Goal: Information Seeking & Learning: Learn about a topic

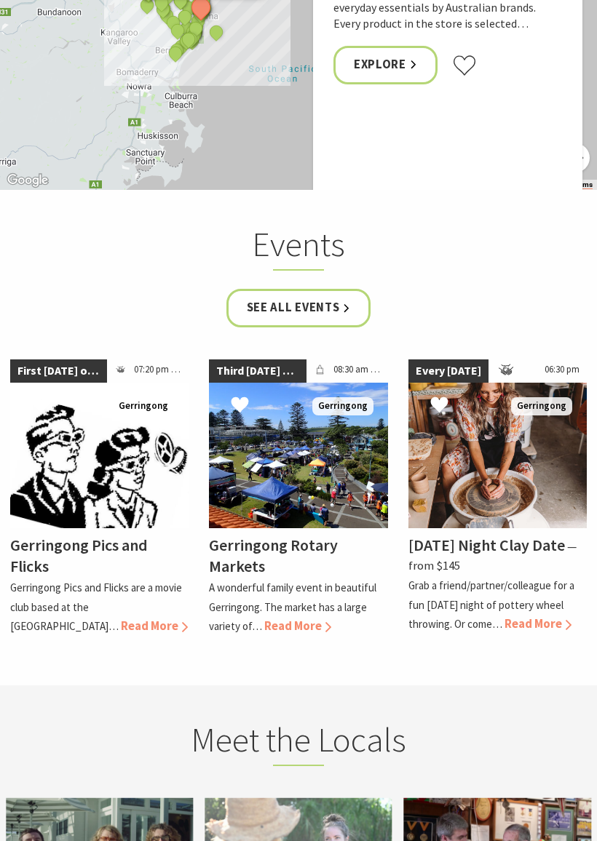
scroll to position [3964, 0]
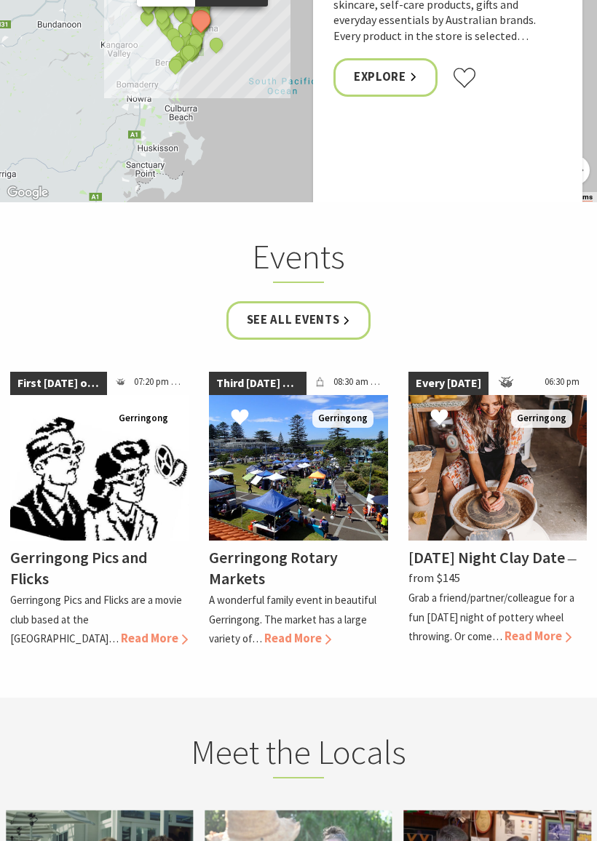
click at [515, 629] on span "Read More" at bounding box center [537, 636] width 67 height 15
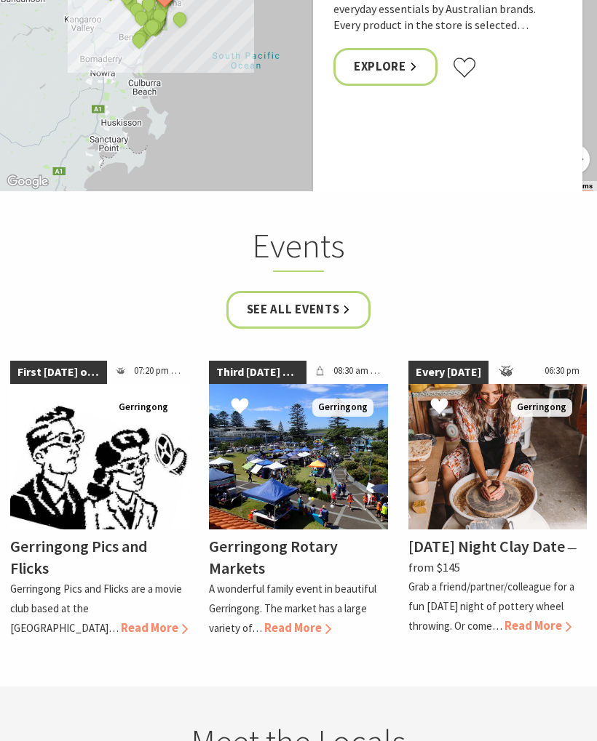
scroll to position [3898, 0]
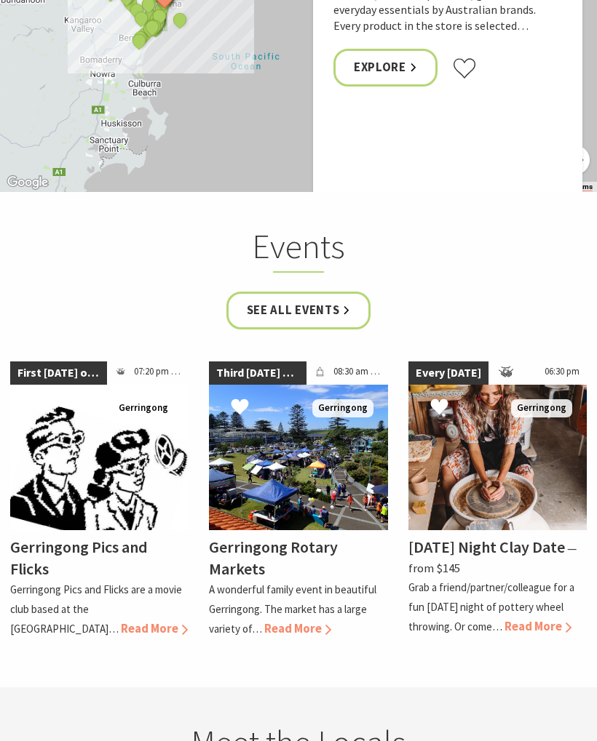
click at [257, 292] on link "See all Events" at bounding box center [298, 311] width 145 height 39
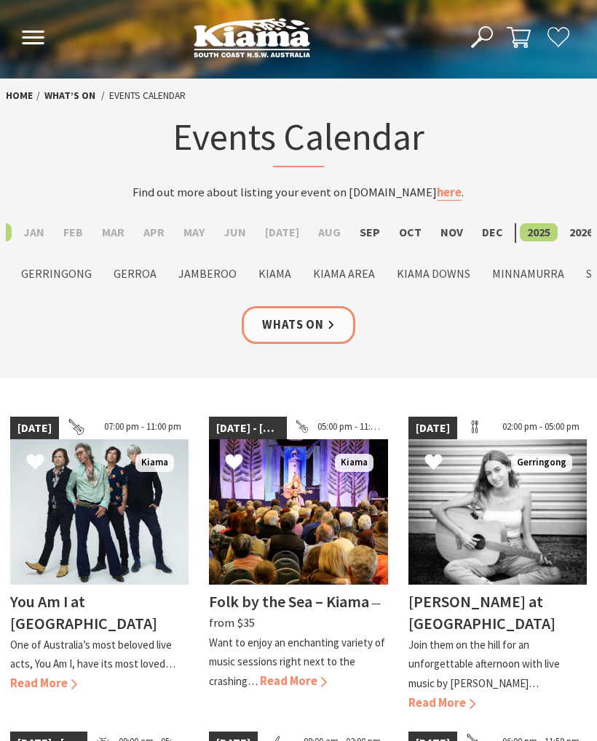
scroll to position [1, 20]
click at [359, 239] on label "Sep" at bounding box center [370, 232] width 35 height 18
click at [0, 0] on input "Sep" at bounding box center [0, 0] width 0 height 0
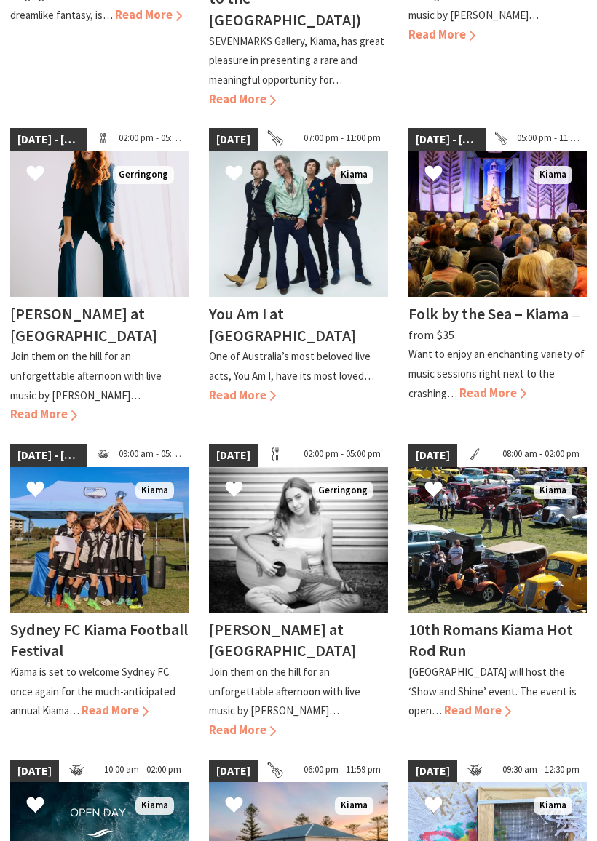
scroll to position [668, 0]
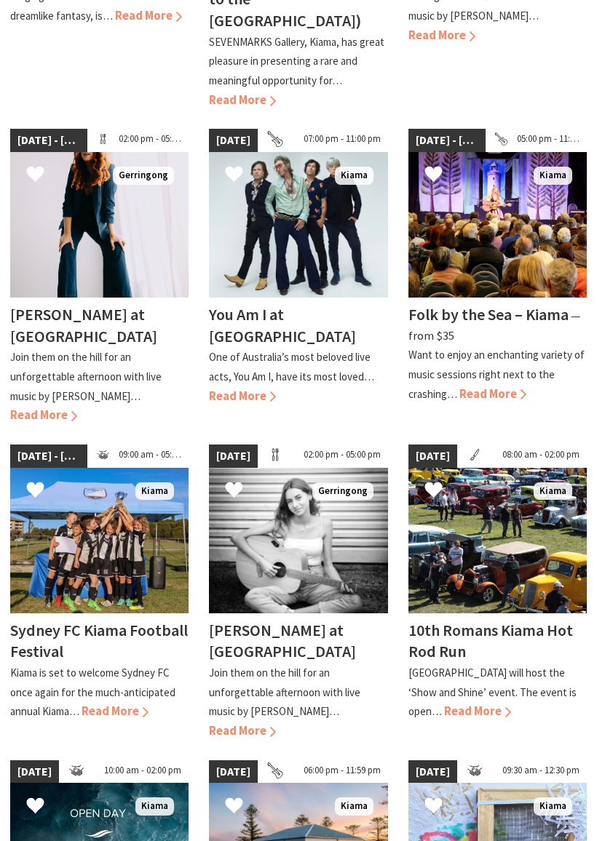
click at [28, 620] on h4 "Sydney FC Kiama Football Festival" at bounding box center [99, 641] width 178 height 42
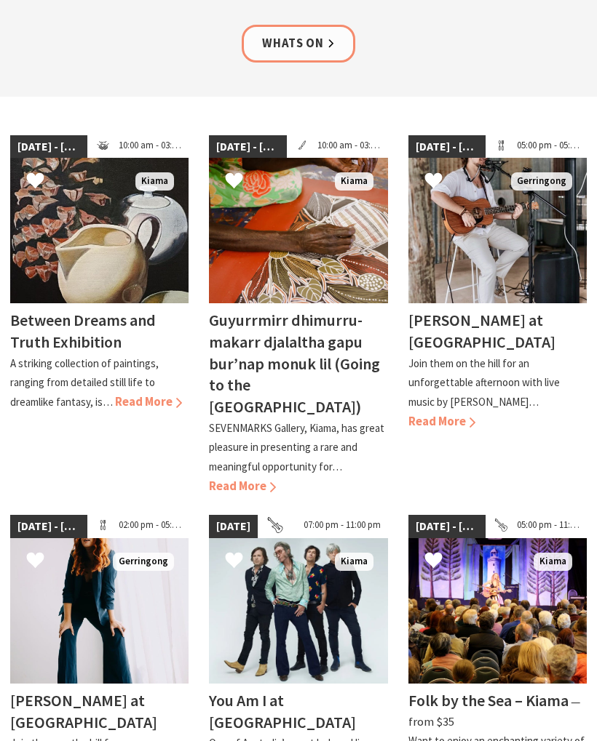
scroll to position [277, 0]
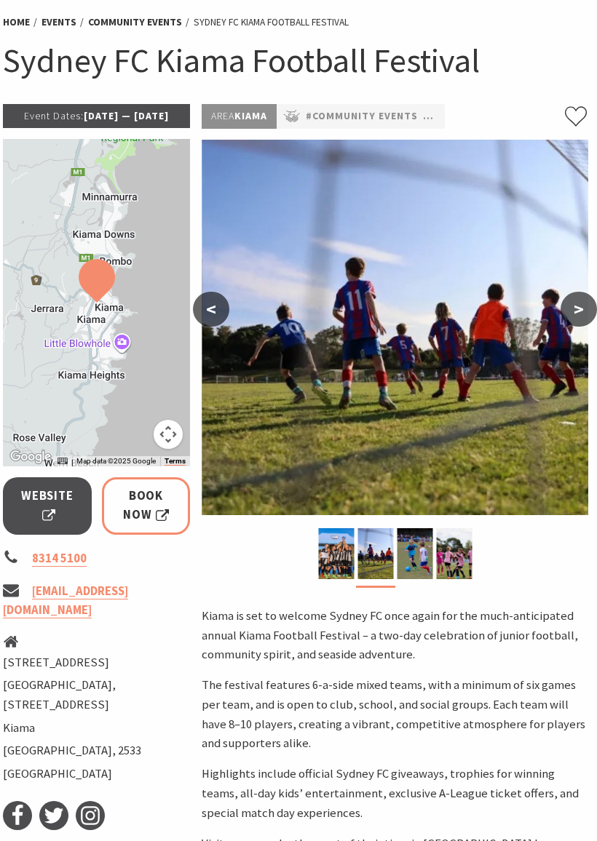
scroll to position [123, 3]
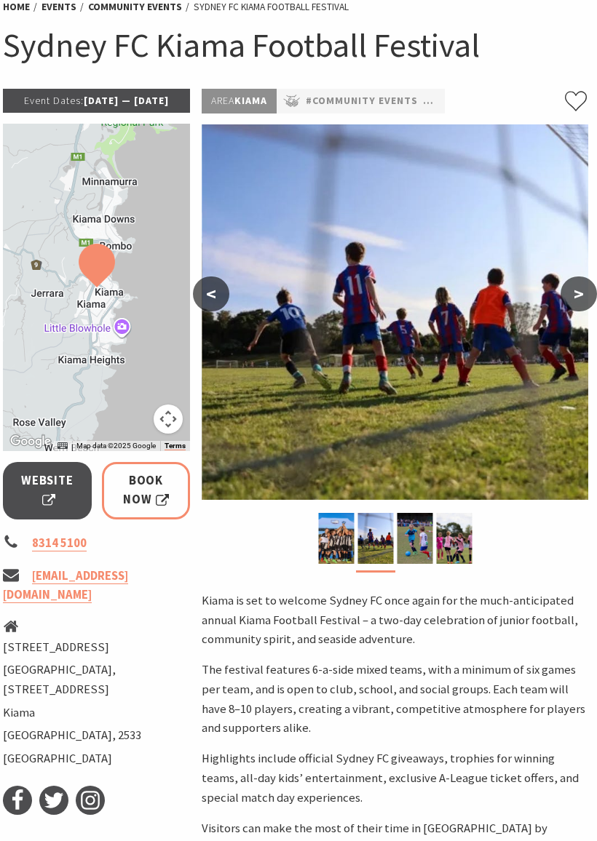
click at [411, 535] on img at bounding box center [415, 538] width 36 height 51
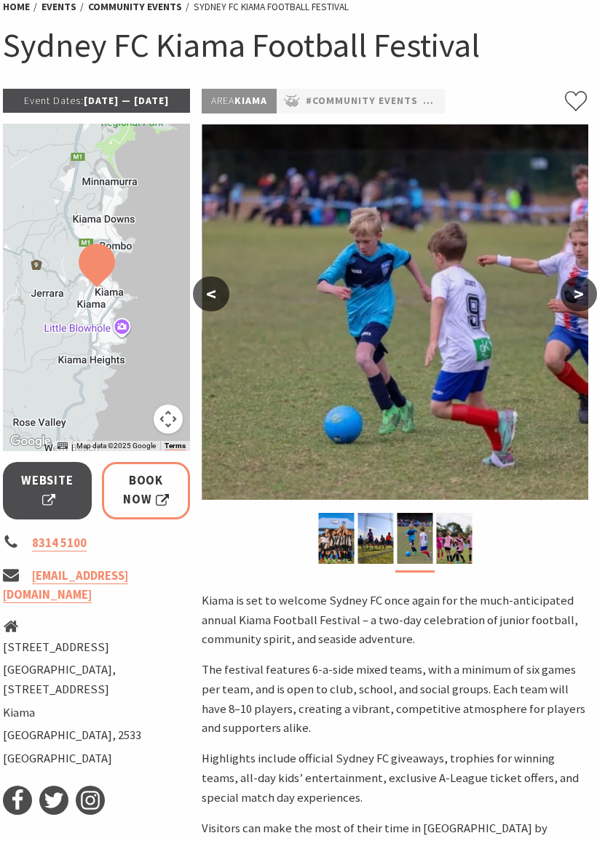
click at [452, 545] on img at bounding box center [454, 538] width 36 height 51
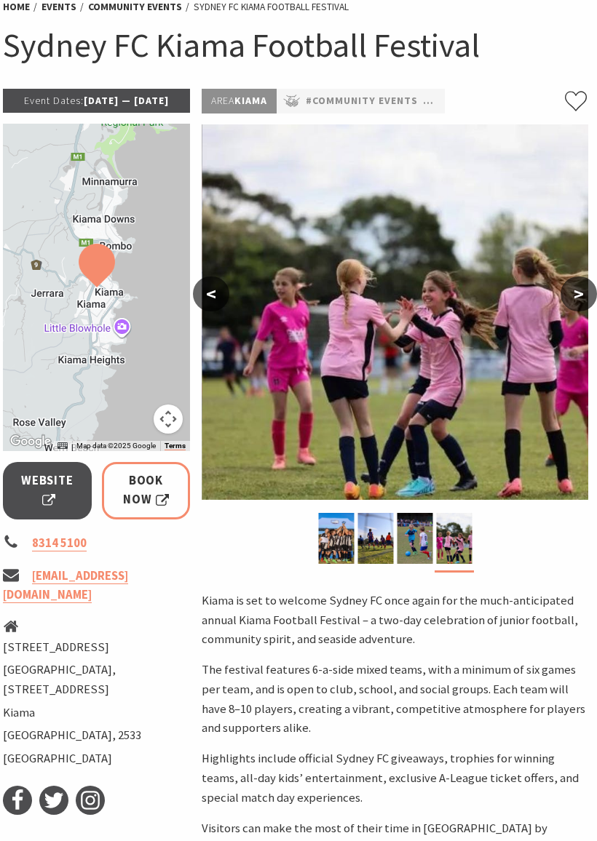
click at [324, 541] on img at bounding box center [336, 538] width 36 height 51
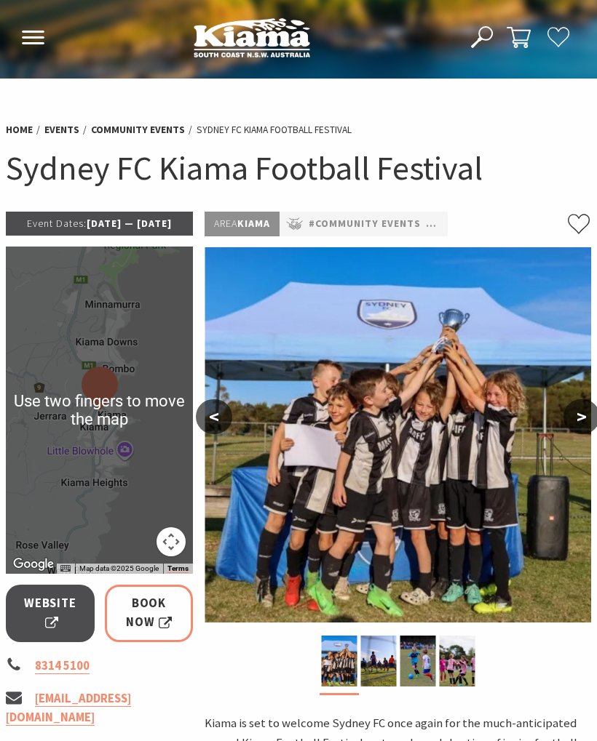
scroll to position [0, 3]
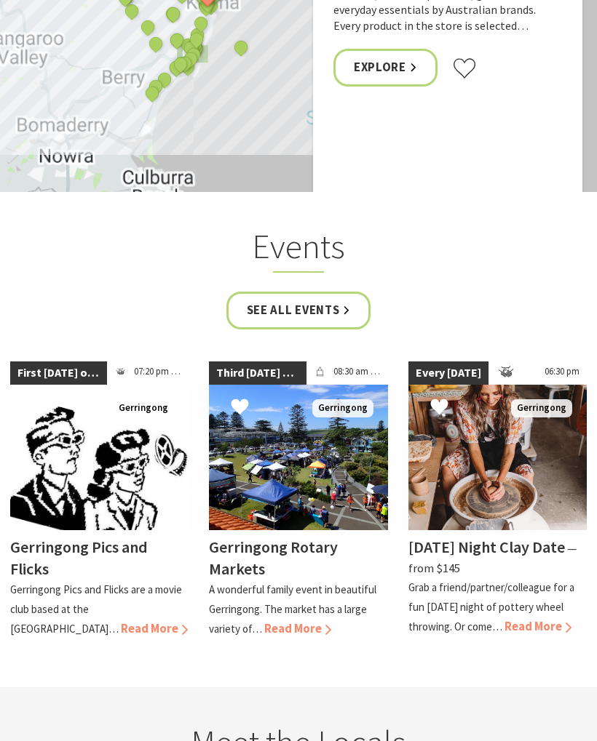
scroll to position [3899, 0]
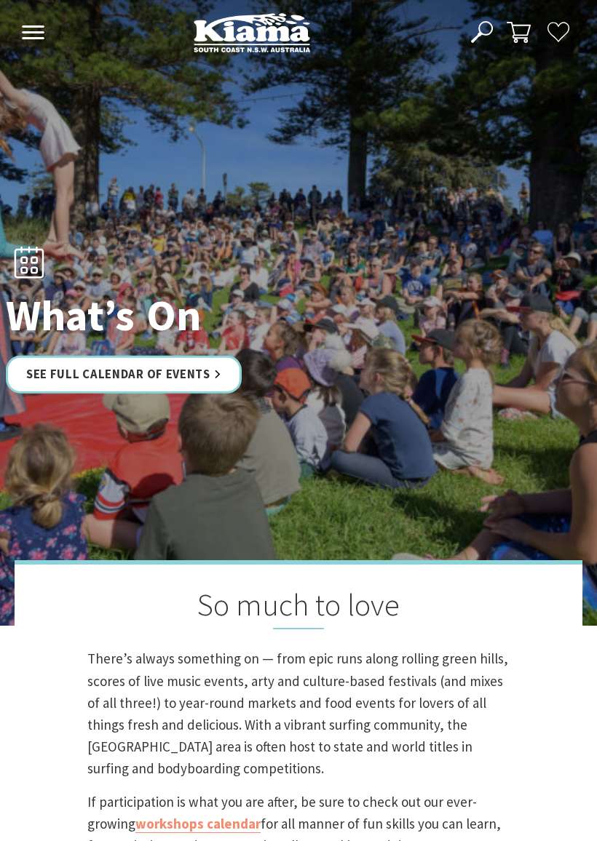
scroll to position [6, 0]
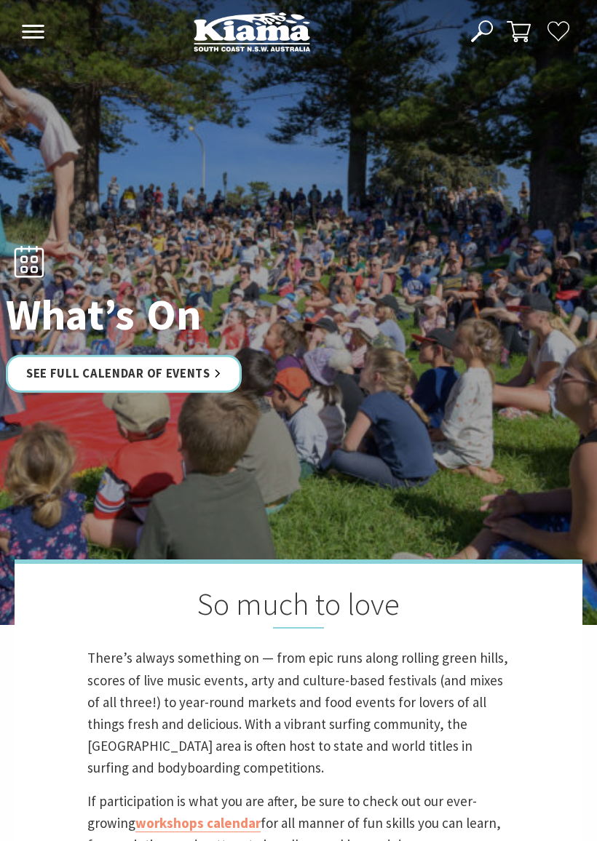
click at [44, 379] on link "See Full Calendar of Events" at bounding box center [124, 373] width 236 height 39
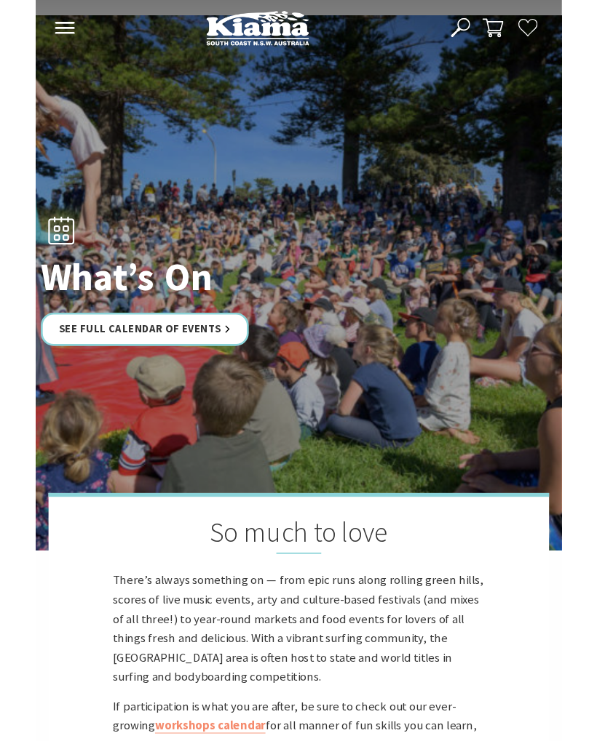
scroll to position [47, 0]
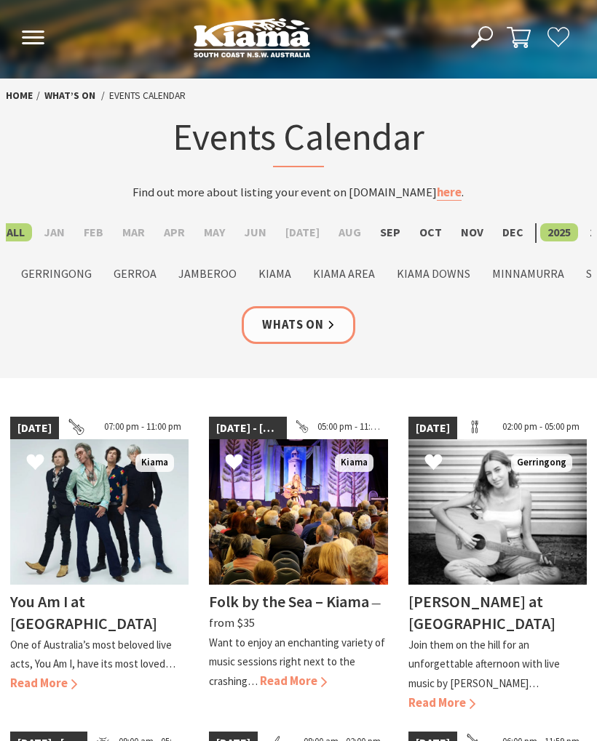
click at [213, 47] on img at bounding box center [252, 37] width 116 height 40
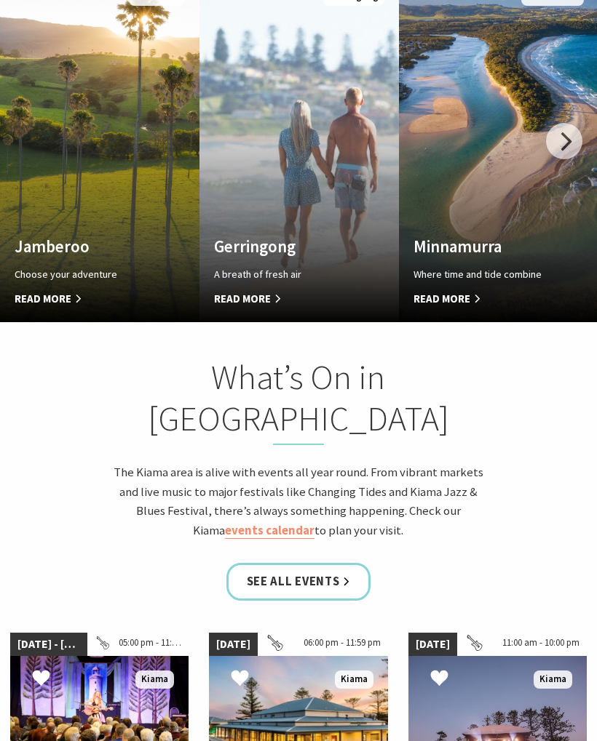
scroll to position [583, 586]
click at [41, 268] on link "Custom Image Used Jamberoo Choose your adventure Read More Jamberoo" at bounding box center [99, 147] width 199 height 349
click at [231, 290] on span "Read More" at bounding box center [284, 298] width 140 height 17
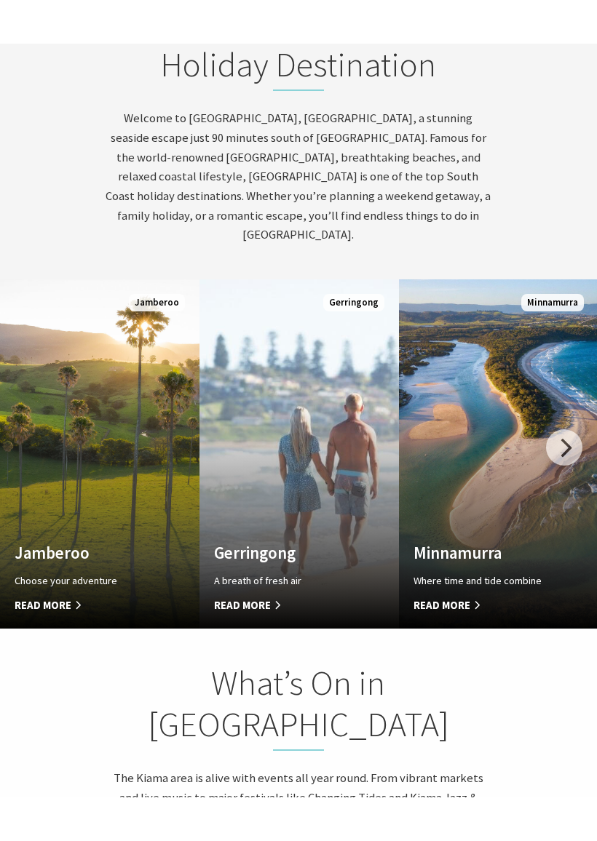
scroll to position [757, 0]
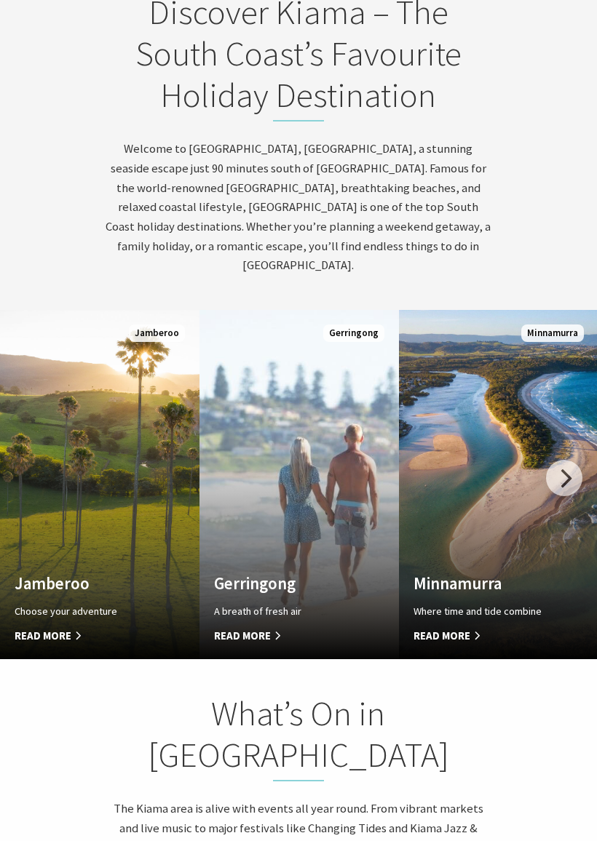
click at [560, 460] on div at bounding box center [564, 478] width 36 height 36
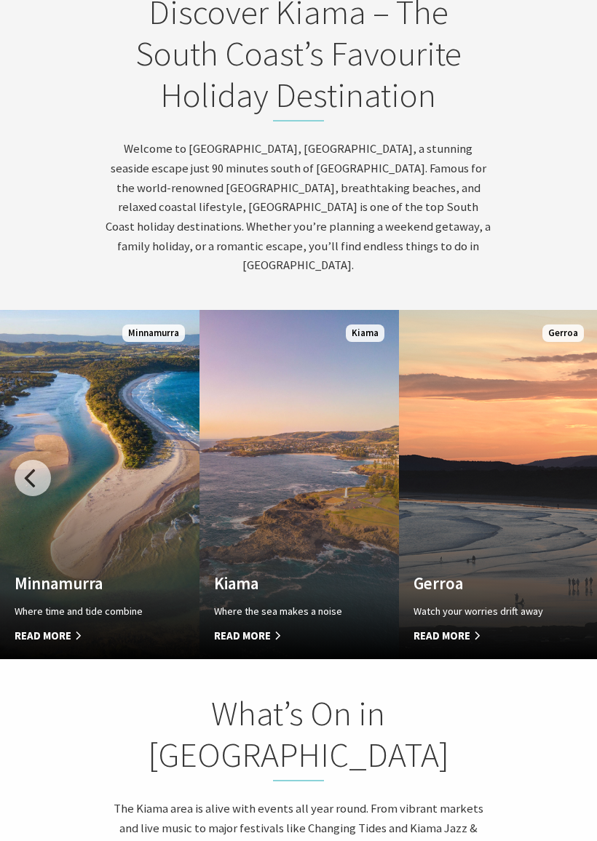
click at [244, 627] on span "Read More" at bounding box center [284, 635] width 140 height 17
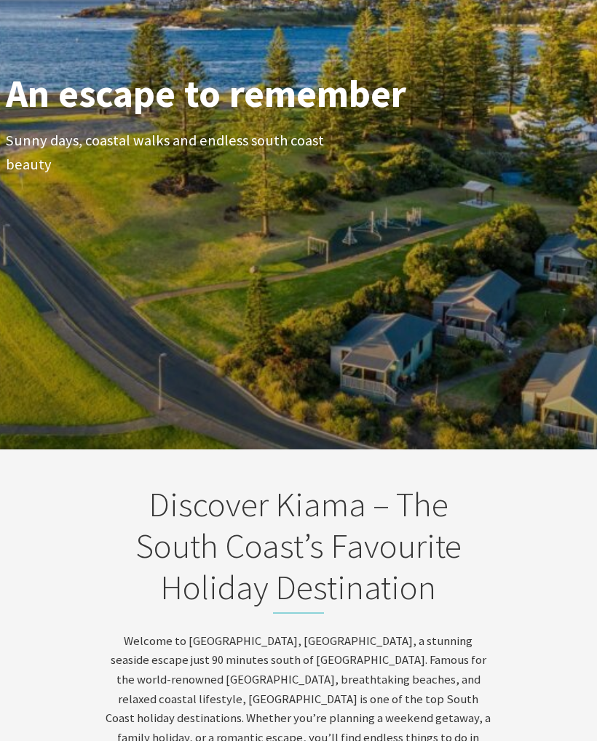
scroll to position [0, 0]
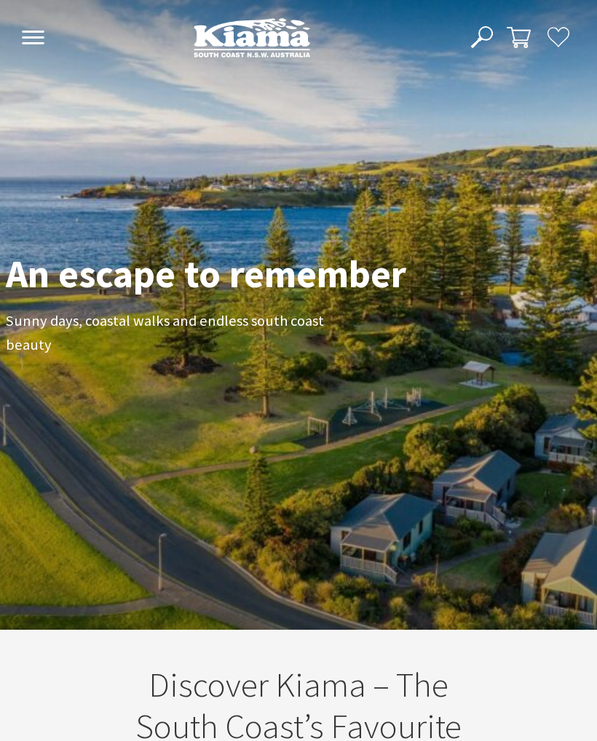
click at [36, 24] on header "Open Nav Close Nav Home Destinations Towns & Villages Kiama Gerringong Gerroa J…" at bounding box center [298, 37] width 597 height 75
click at [38, 36] on icon at bounding box center [33, 38] width 24 height 14
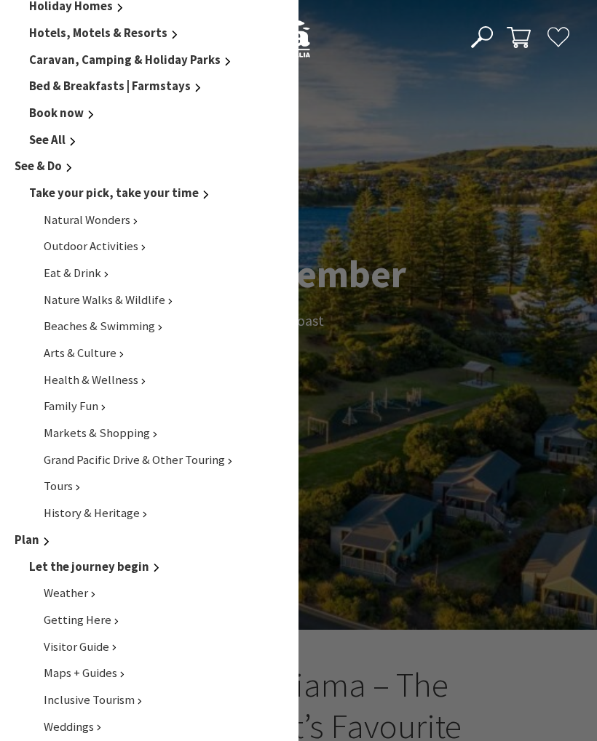
scroll to position [311, 0]
click at [52, 345] on span "Arts & Culture" at bounding box center [80, 352] width 73 height 15
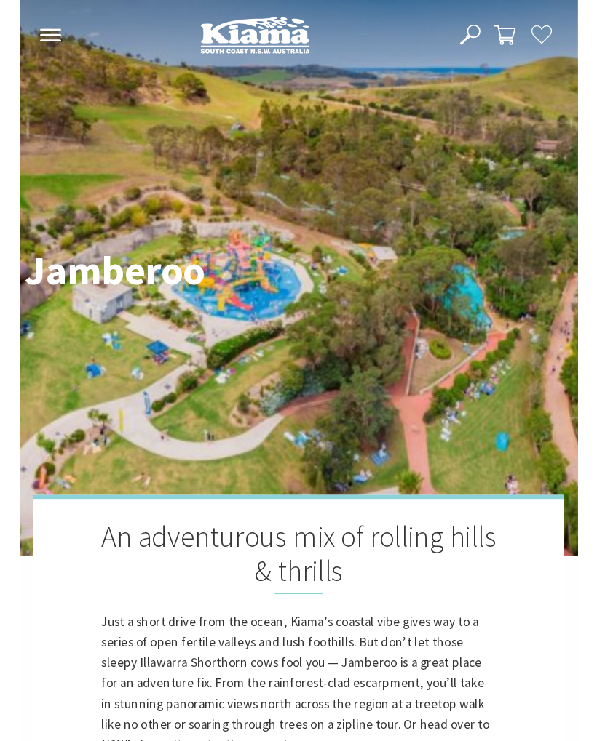
scroll to position [411, 593]
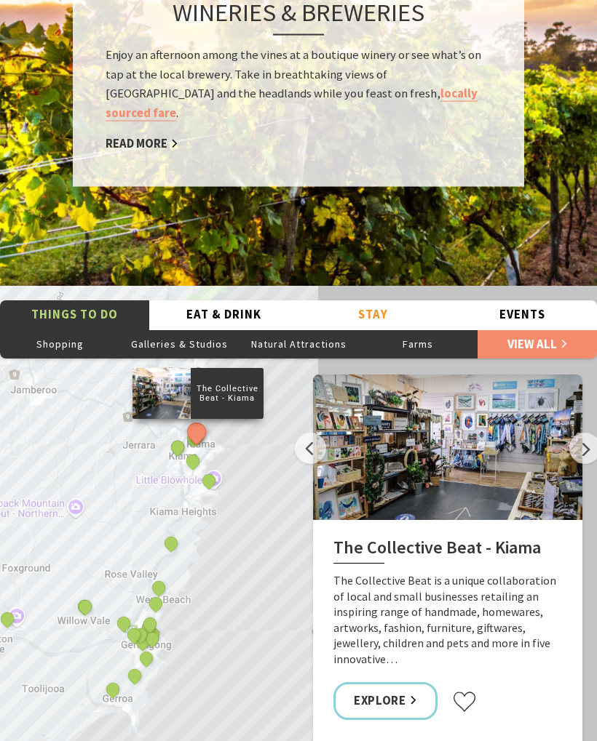
scroll to position [2329, 0]
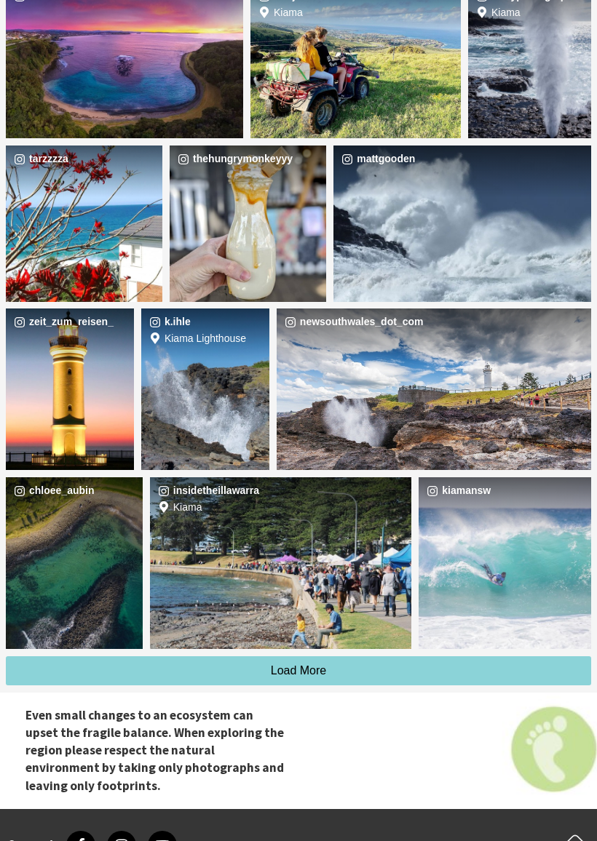
scroll to position [5201, 0]
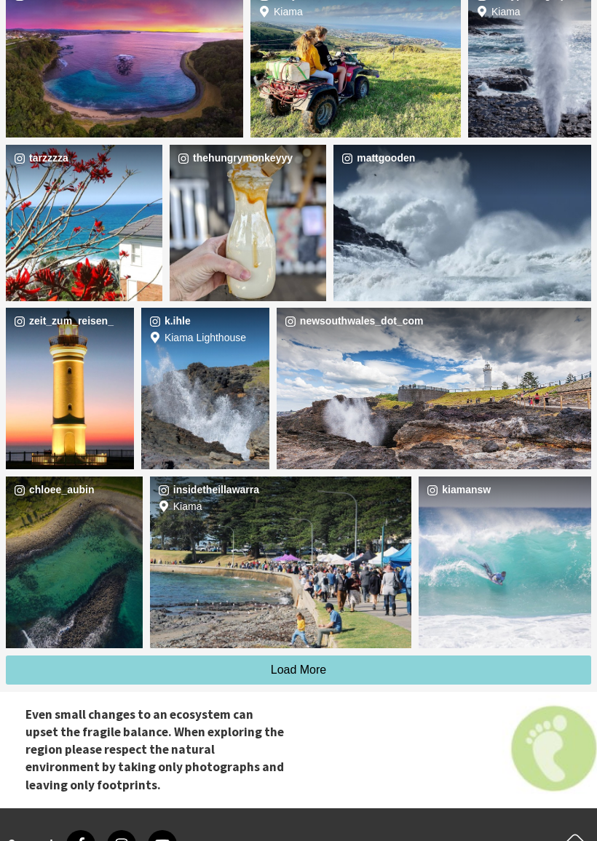
click at [55, 656] on button "Load More" at bounding box center [298, 670] width 585 height 29
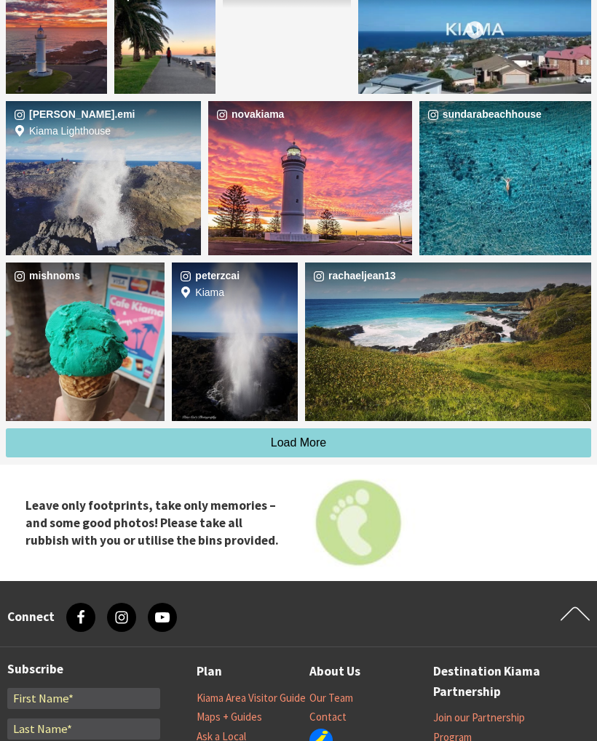
scroll to position [6018, 0]
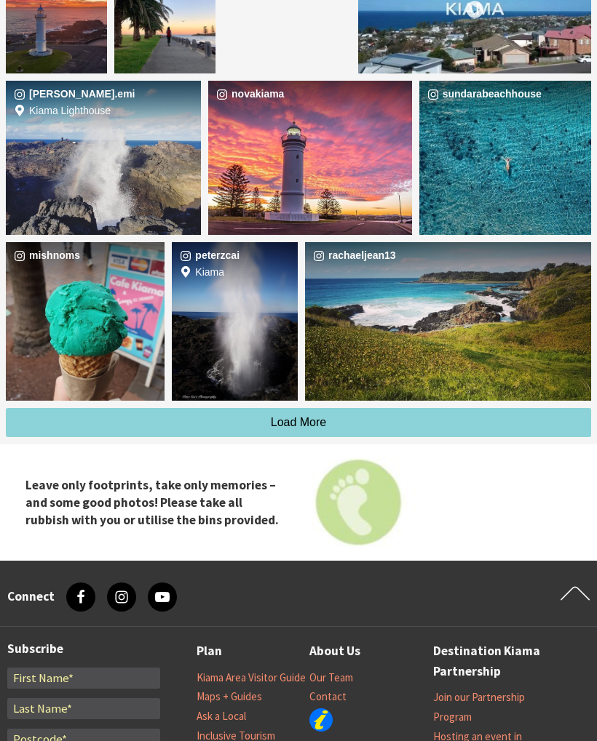
click at [49, 408] on button "Load More" at bounding box center [298, 422] width 585 height 29
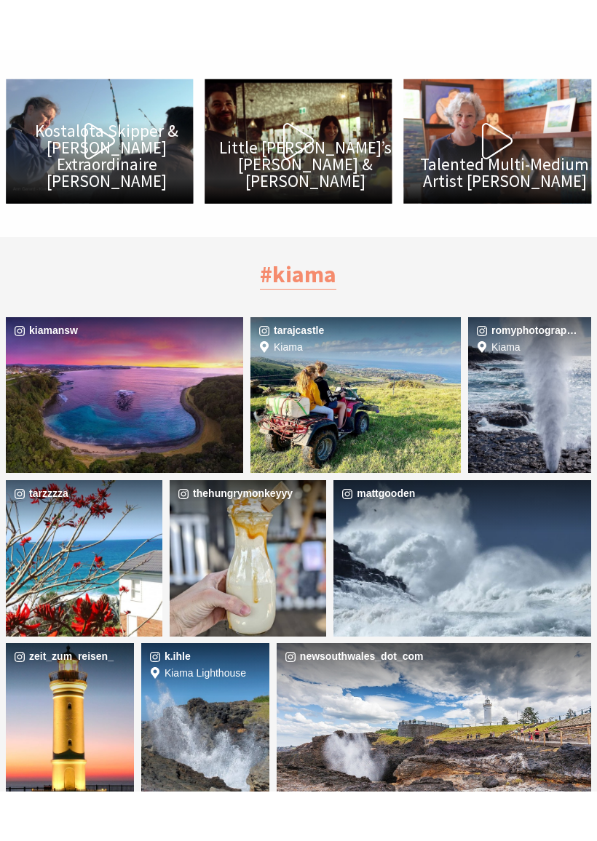
scroll to position [4840, 0]
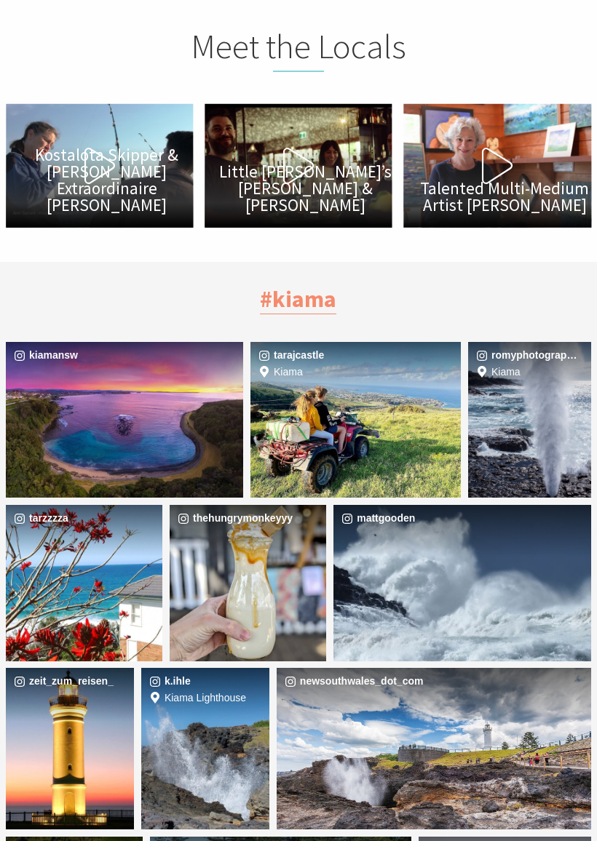
click at [421, 342] on div "Location Kiama" at bounding box center [426, 420] width 70 height 156
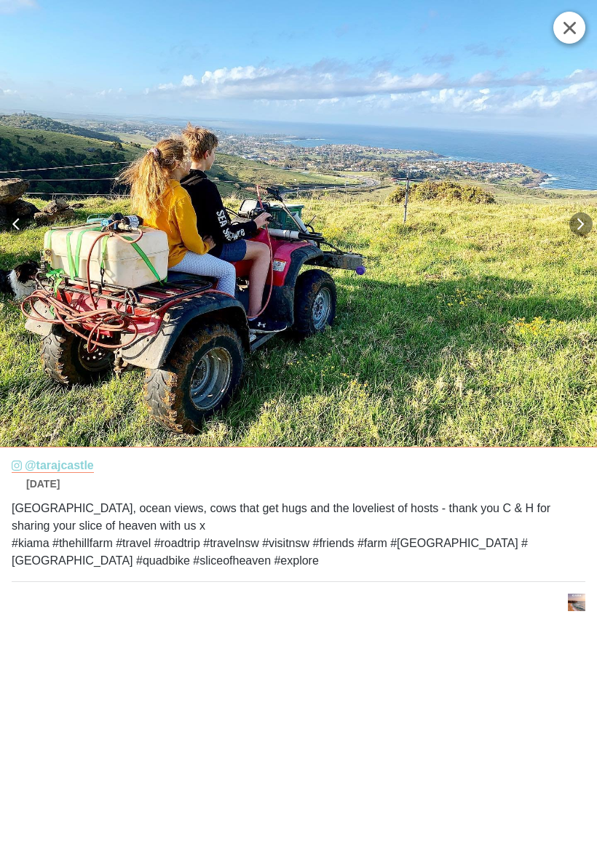
click at [573, 37] on button "Close" at bounding box center [569, 28] width 32 height 32
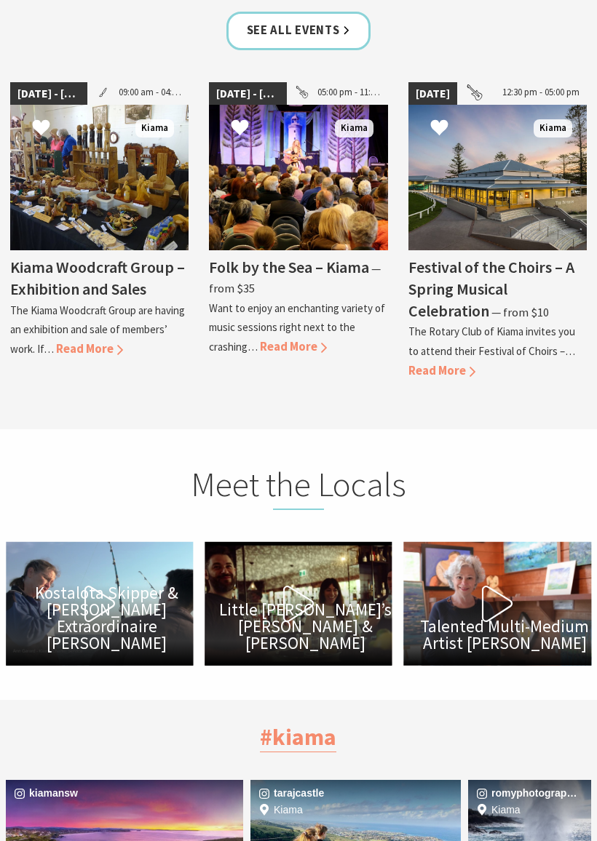
scroll to position [4396, 0]
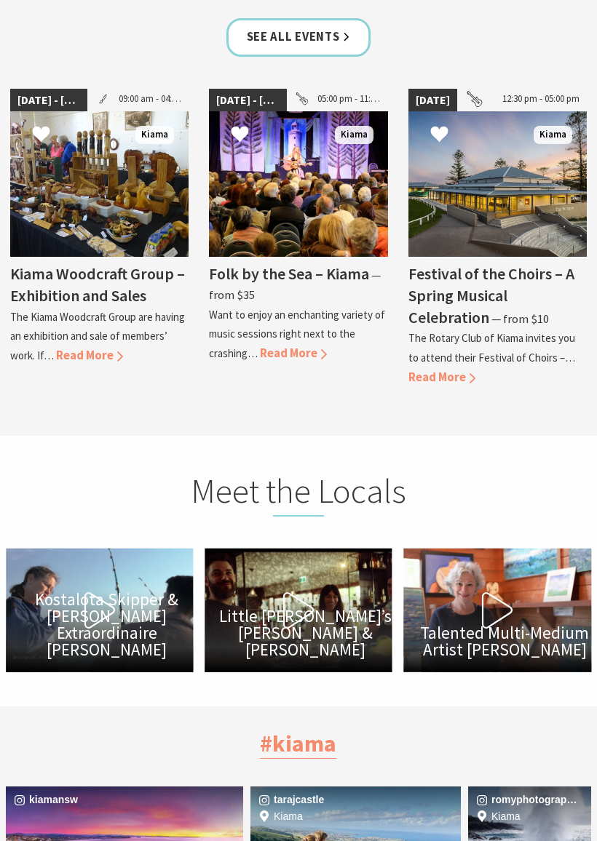
click at [292, 592] on icon at bounding box center [298, 610] width 36 height 36
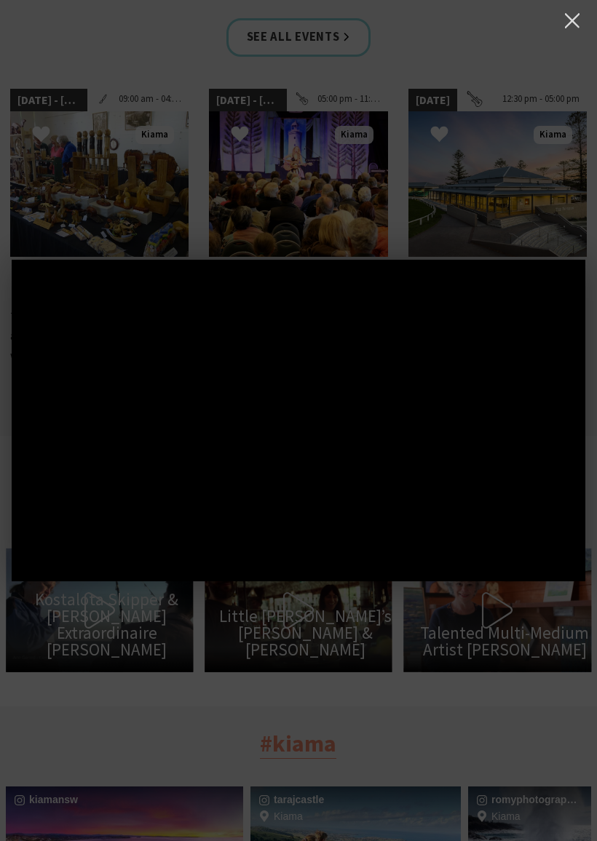
click at [527, 170] on div at bounding box center [298, 420] width 597 height 841
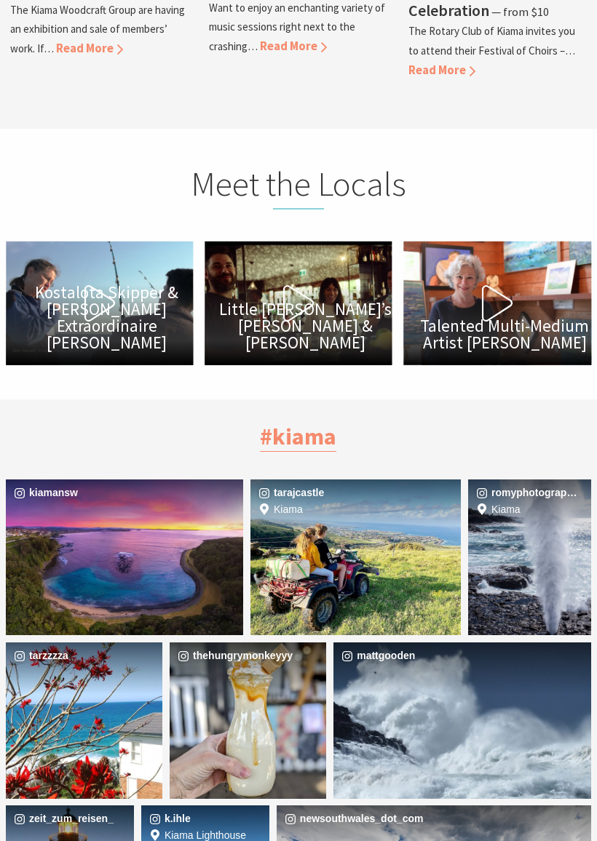
scroll to position [4703, 0]
click at [536, 242] on button "Play Video Talented Multi-Medium Artist Robyn Sharp" at bounding box center [497, 304] width 187 height 124
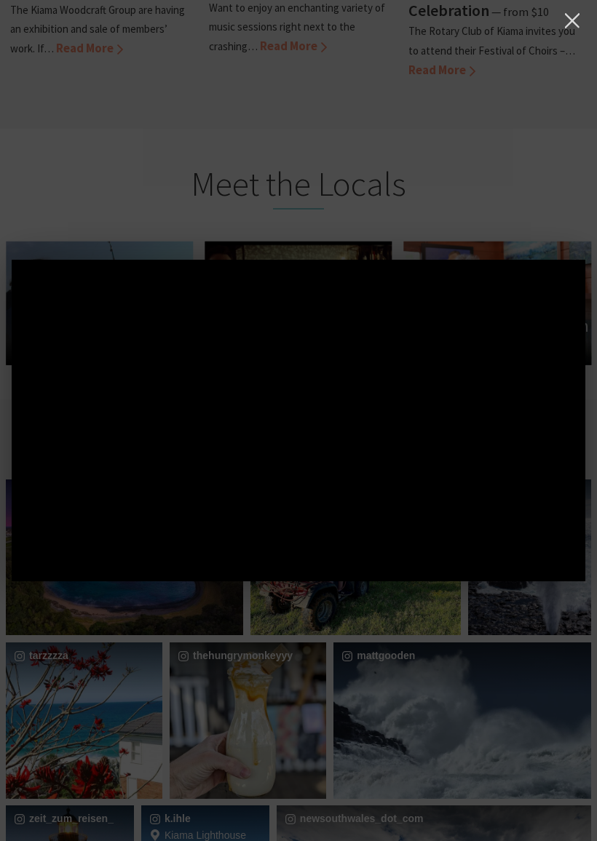
click at [119, 684] on div at bounding box center [298, 420] width 597 height 841
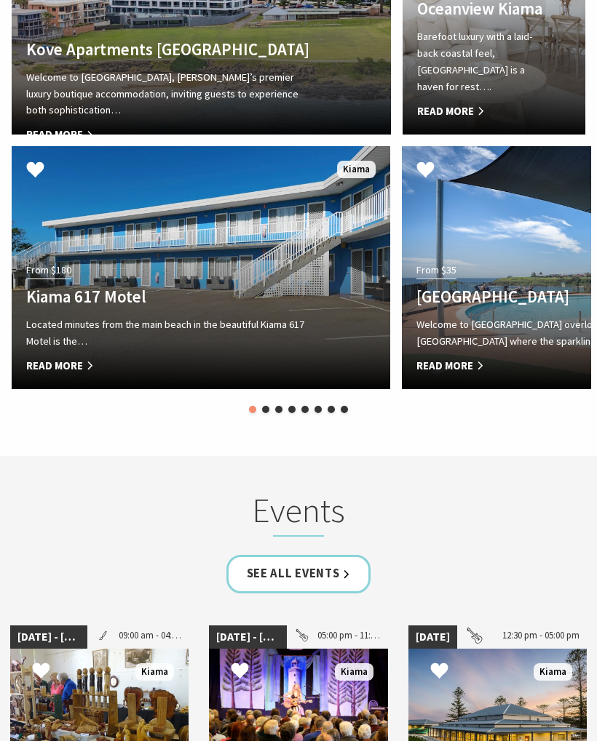
scroll to position [3745, 0]
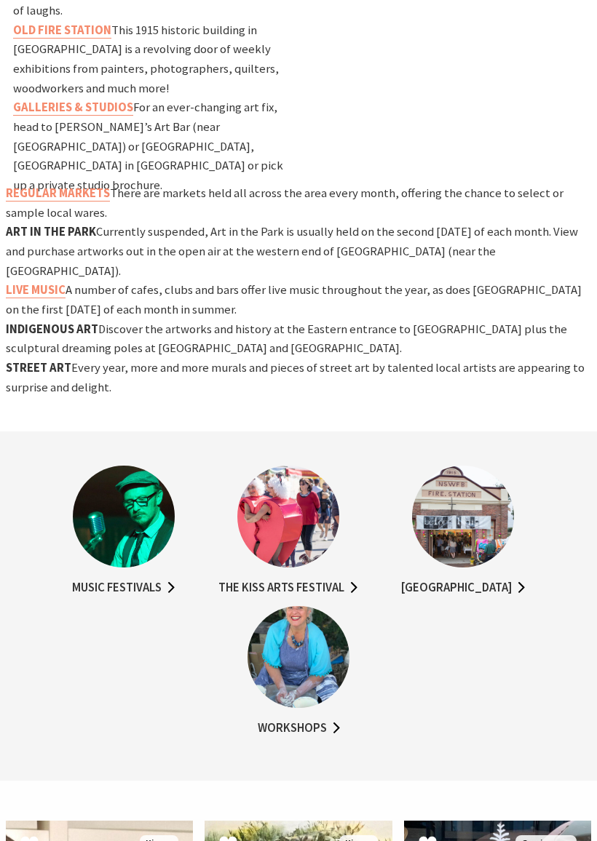
scroll to position [1158, 0]
click at [492, 578] on link "Old Fire Station" at bounding box center [463, 588] width 124 height 20
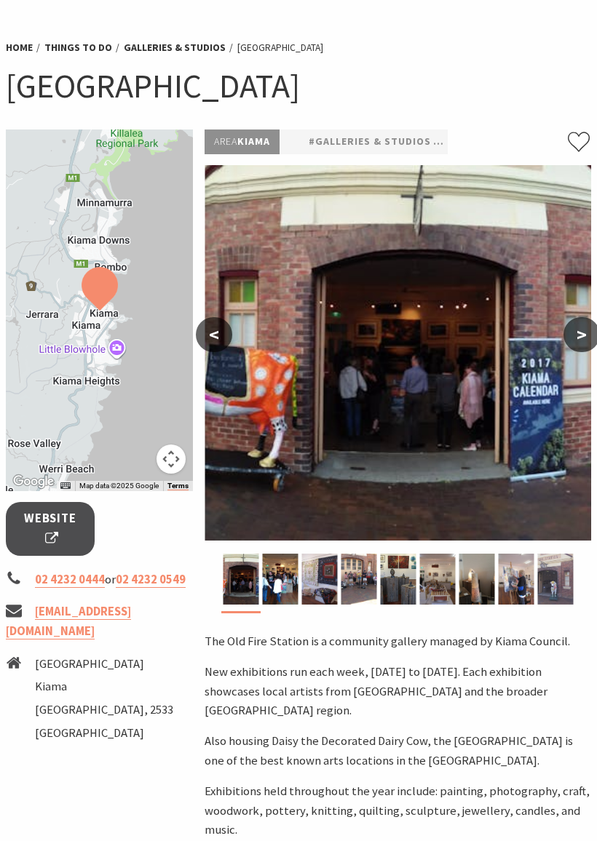
scroll to position [82, 0]
click at [284, 562] on img at bounding box center [280, 579] width 36 height 51
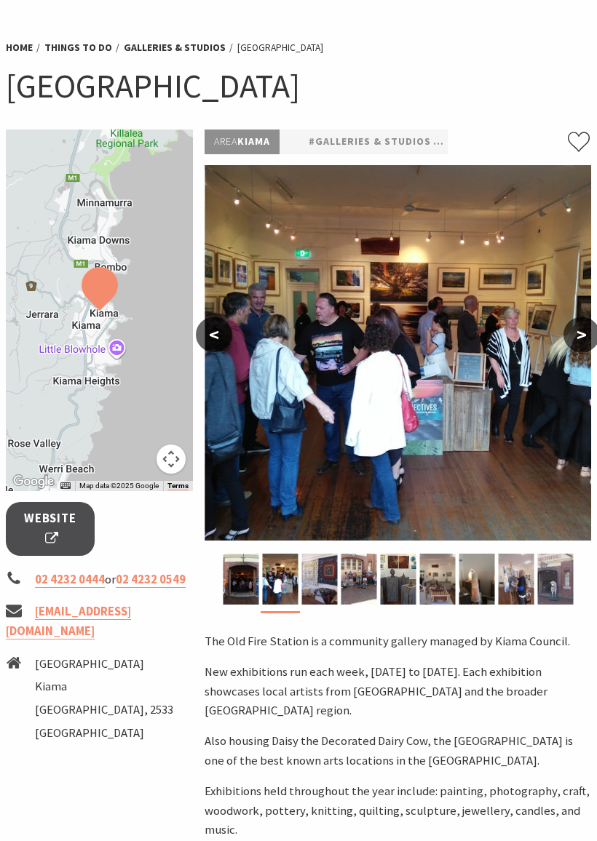
click at [322, 582] on img at bounding box center [319, 579] width 36 height 51
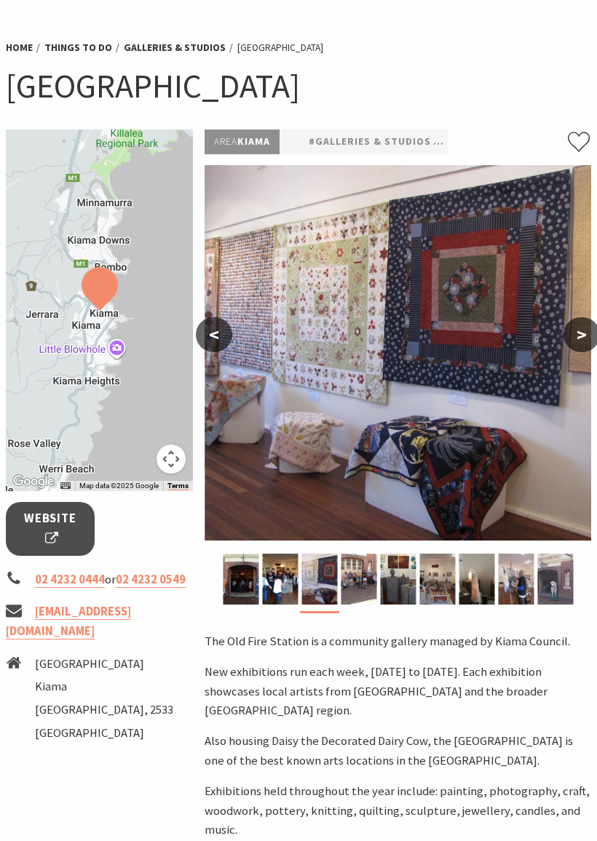
click at [353, 565] on img at bounding box center [358, 579] width 36 height 51
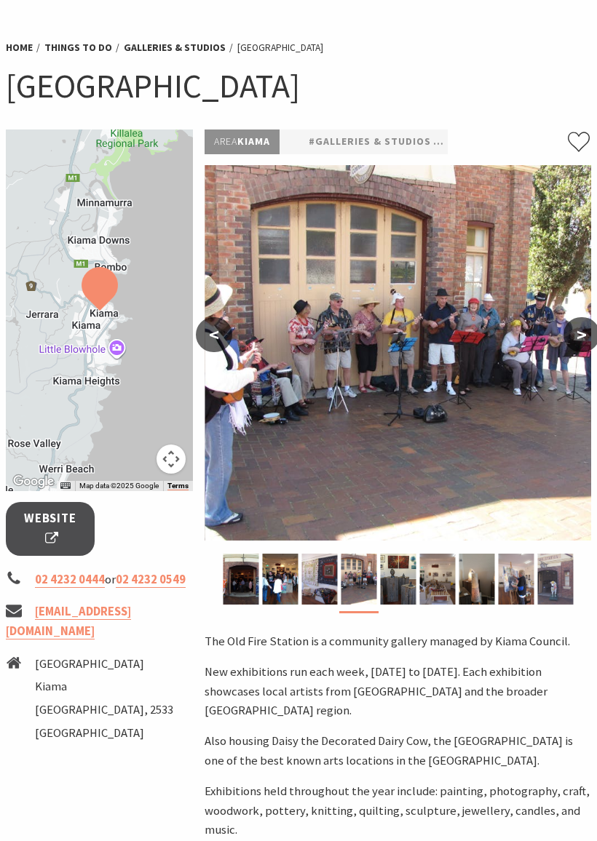
click at [394, 594] on img at bounding box center [398, 579] width 36 height 51
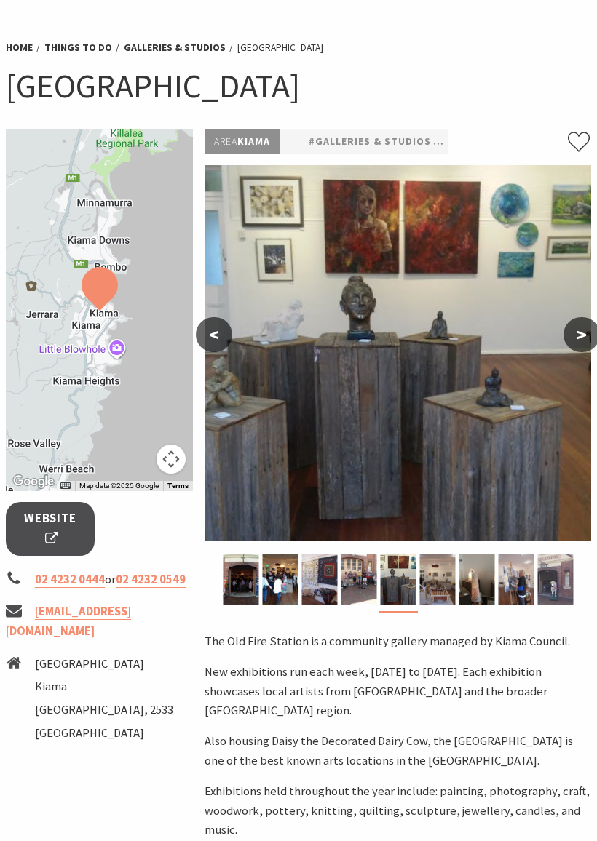
click at [236, 589] on img at bounding box center [241, 579] width 36 height 51
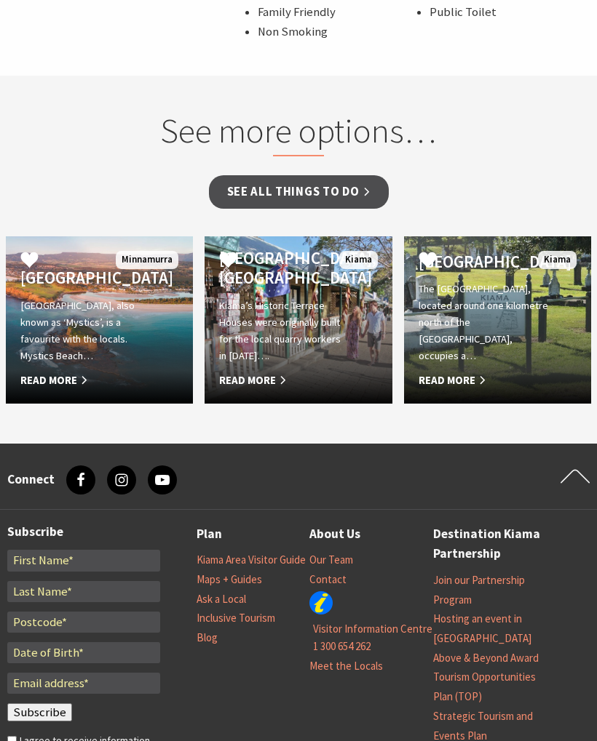
scroll to position [1108, 3]
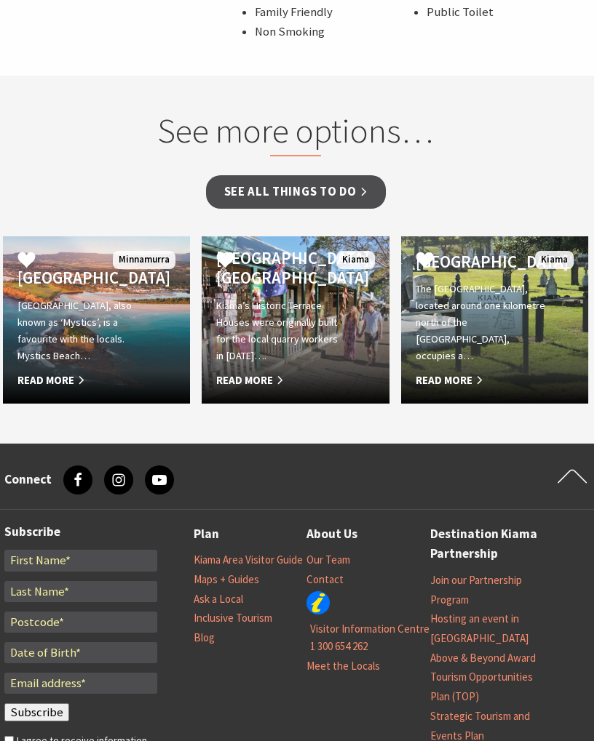
click at [232, 175] on link "See all Things To Do" at bounding box center [296, 192] width 180 height 34
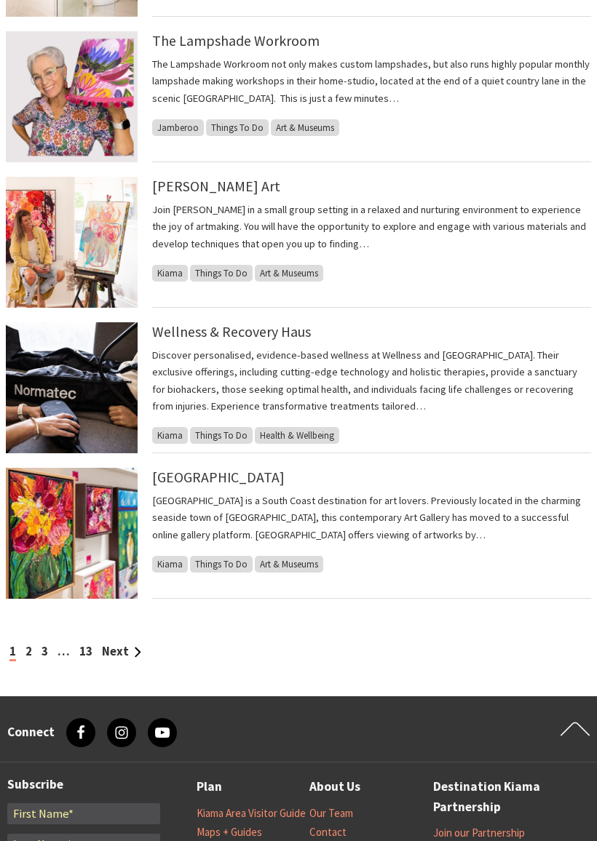
scroll to position [1228, 0]
click at [30, 648] on link "2" at bounding box center [28, 651] width 7 height 15
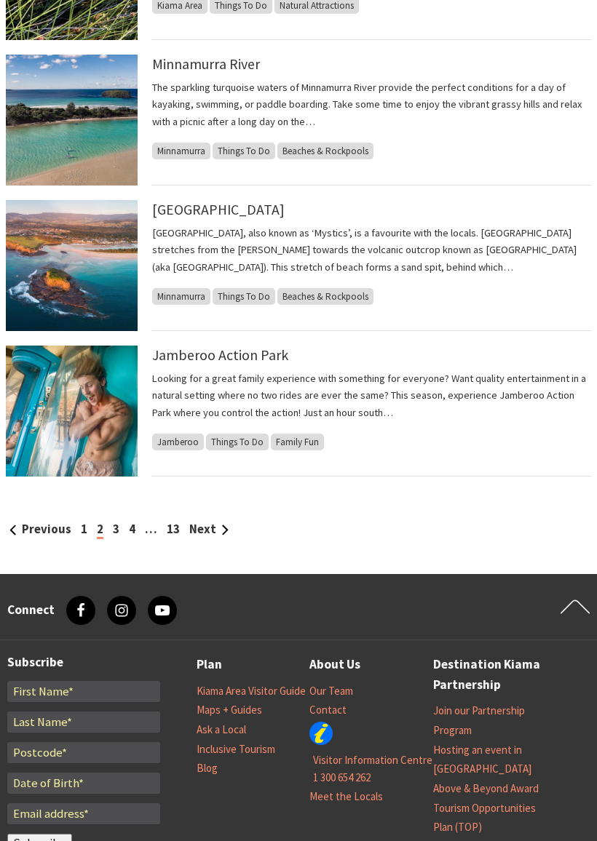
scroll to position [1353, 0]
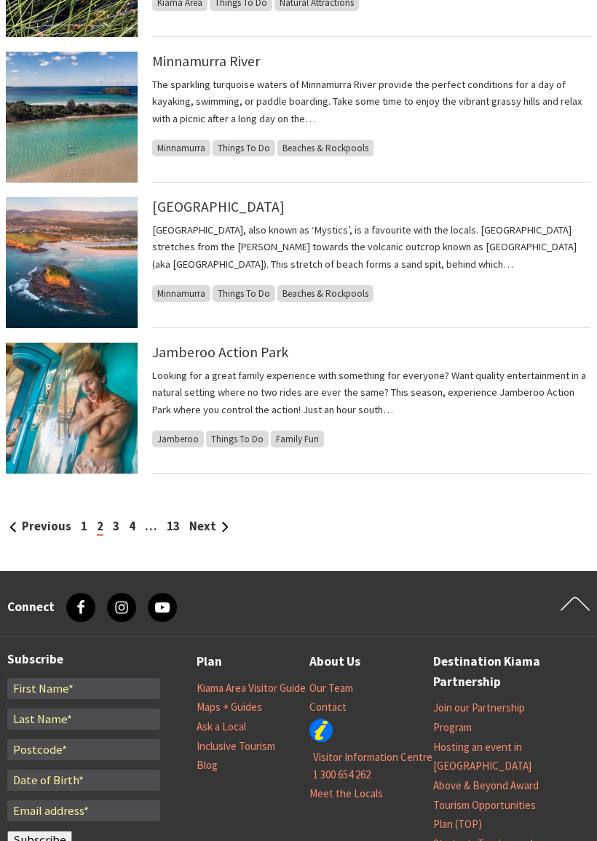
click at [103, 524] on div "Previous 1 2 3 4 … 13 Next" at bounding box center [298, 528] width 585 height 20
click at [113, 526] on link "3" at bounding box center [116, 526] width 7 height 15
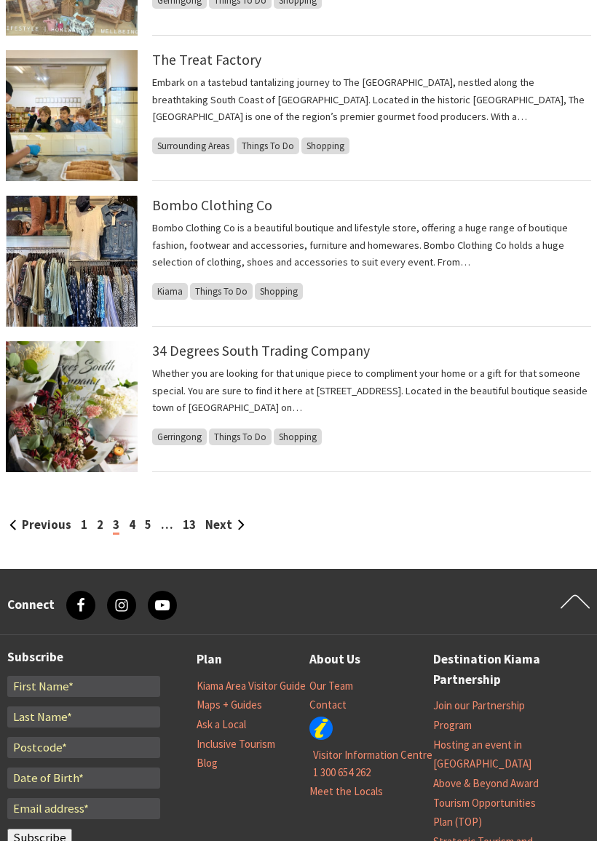
scroll to position [1365, 0]
click at [97, 517] on link "2" at bounding box center [100, 524] width 7 height 15
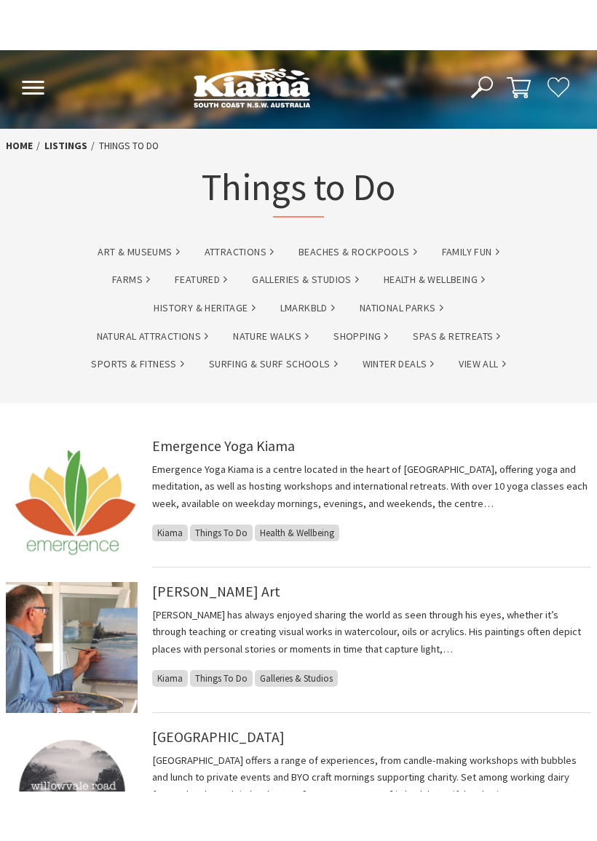
scroll to position [1, 0]
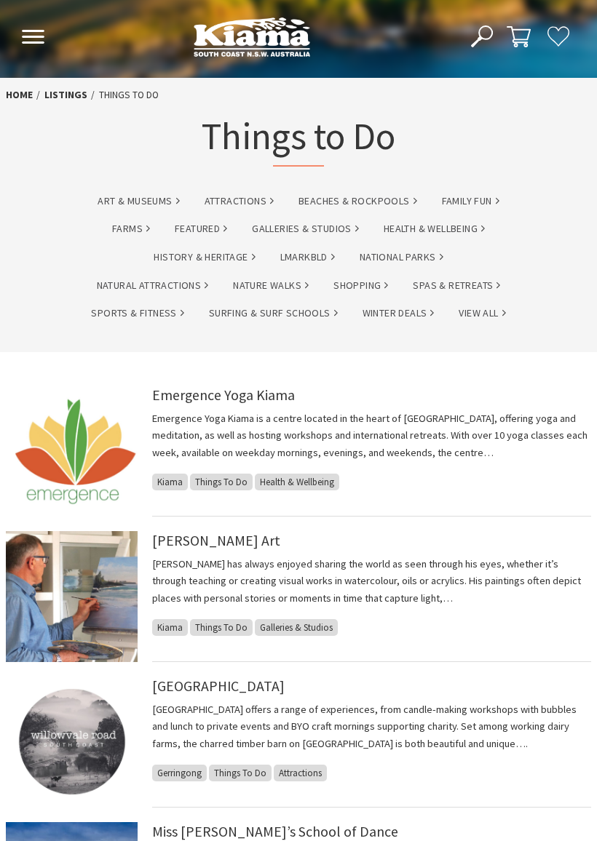
click at [61, 450] on img at bounding box center [72, 451] width 132 height 131
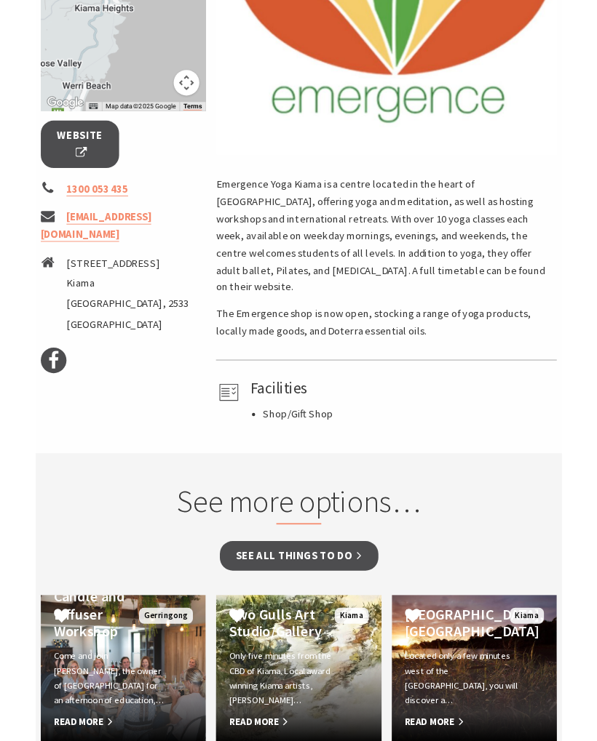
scroll to position [447, 0]
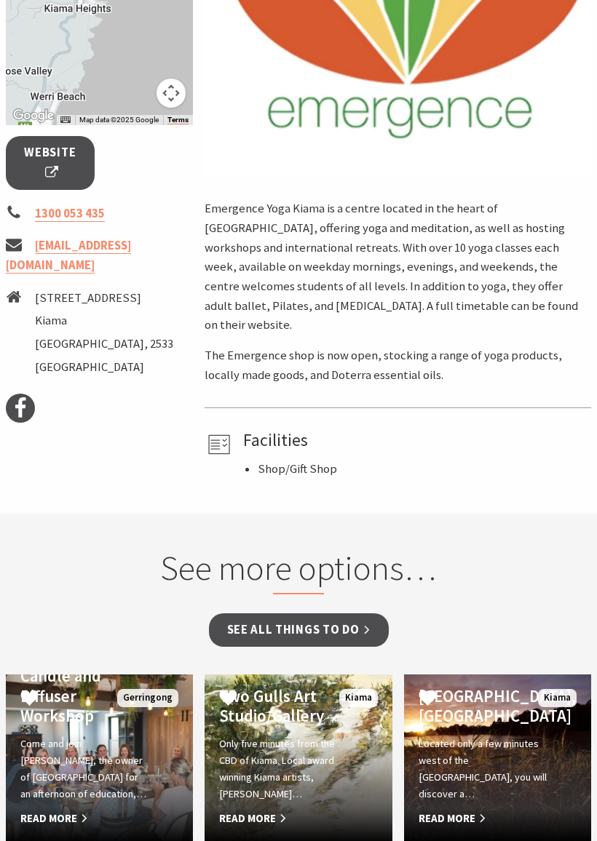
click at [33, 161] on span "Website" at bounding box center [50, 163] width 52 height 39
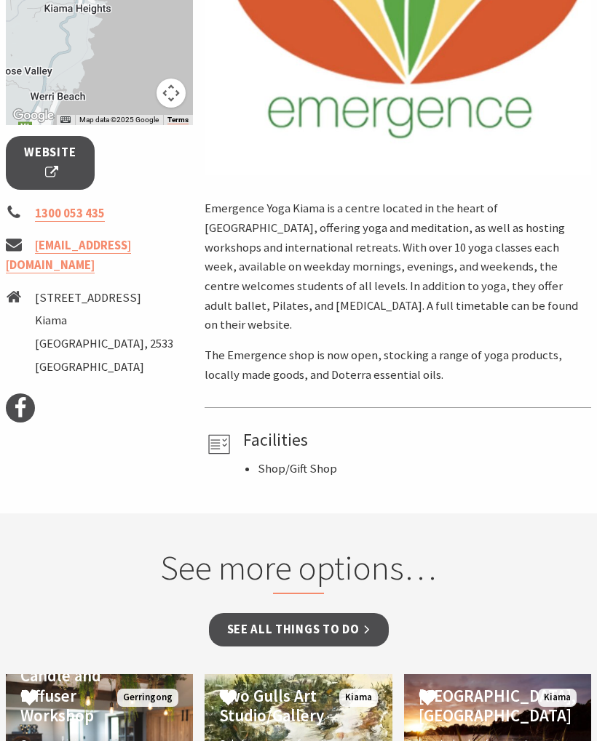
scroll to position [489, 0]
